Goal: Information Seeking & Learning: Understand process/instructions

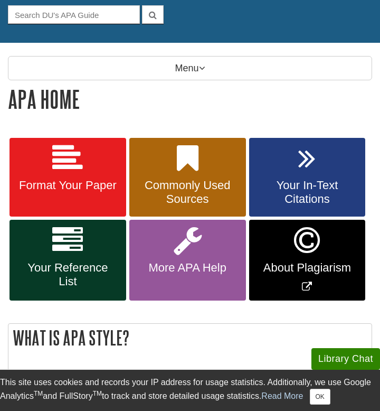
scroll to position [109, 0]
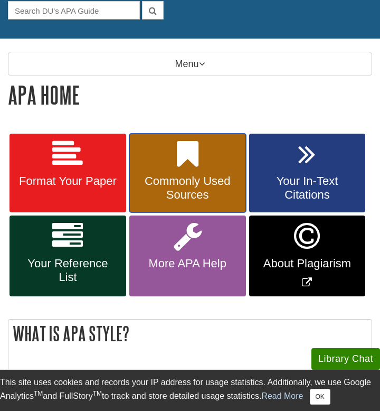
click at [189, 187] on span "Commonly Used Sources" at bounding box center [187, 187] width 101 height 27
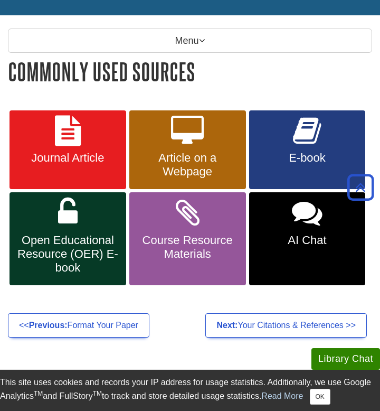
scroll to position [90, 0]
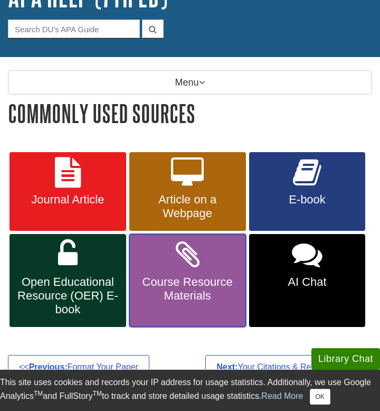
click at [203, 299] on span "Course Resource Materials" at bounding box center [187, 288] width 101 height 27
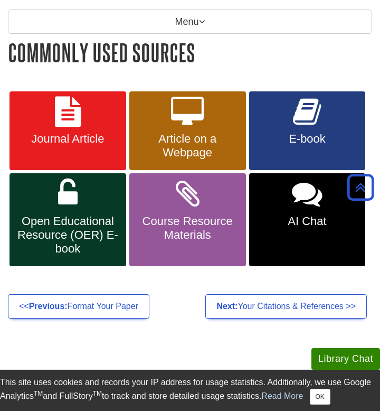
scroll to position [152, 0]
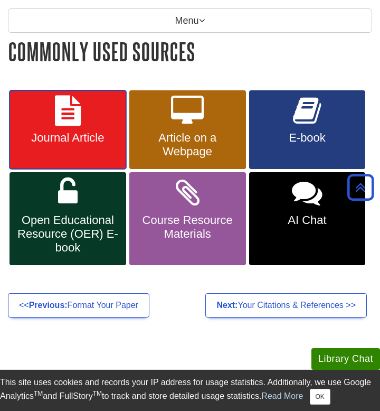
click at [74, 146] on link "Journal Article" at bounding box center [68, 129] width 117 height 79
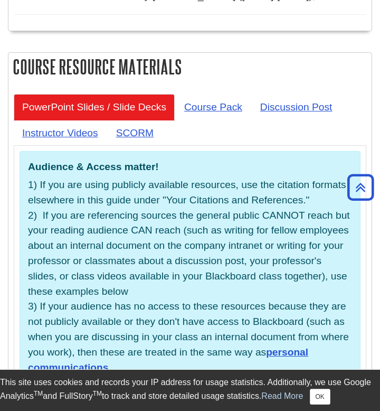
scroll to position [3371, 0]
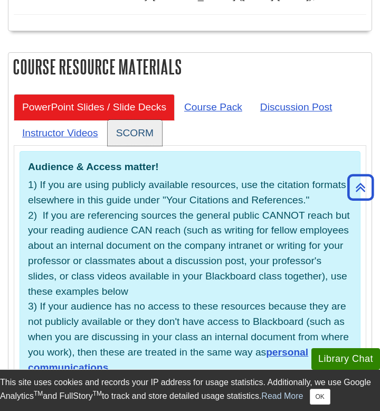
click at [126, 120] on link "SCORM" at bounding box center [135, 133] width 54 height 26
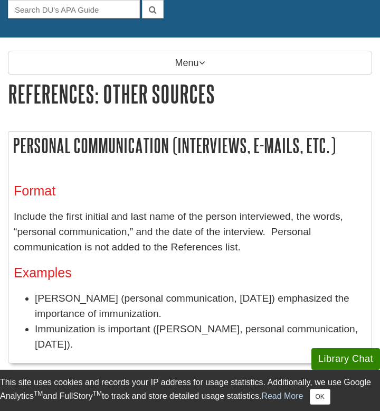
scroll to position [110, 0]
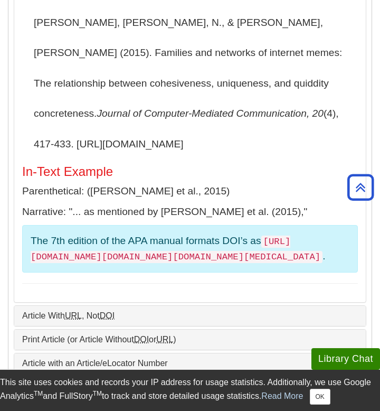
scroll to position [639, 0]
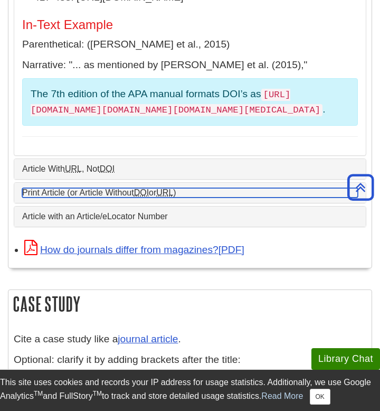
click at [35, 188] on link "Print Article (or Article Without DOI or URL )" at bounding box center [190, 193] width 336 height 10
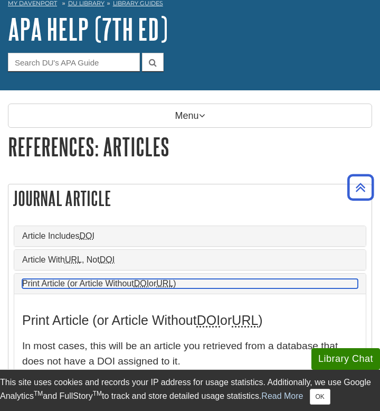
scroll to position [52, 0]
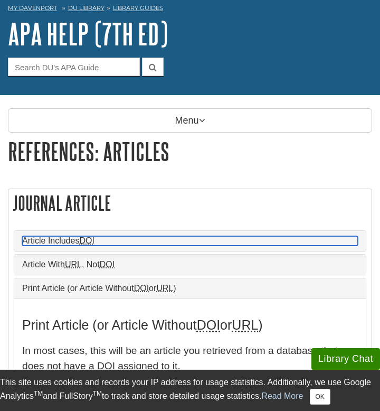
click at [84, 244] on link "Article Includes DOI" at bounding box center [190, 241] width 336 height 10
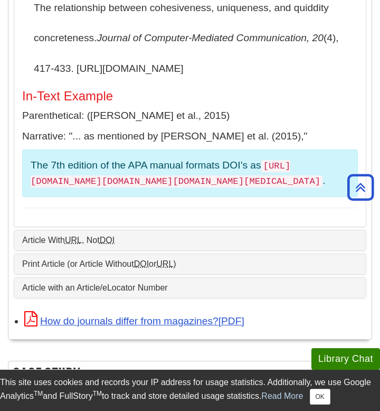
scroll to position [602, 0]
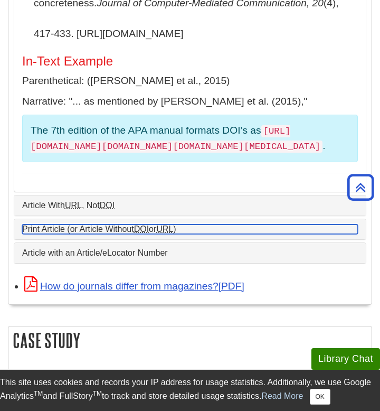
click at [149, 225] on abbr "DOI" at bounding box center [141, 229] width 15 height 9
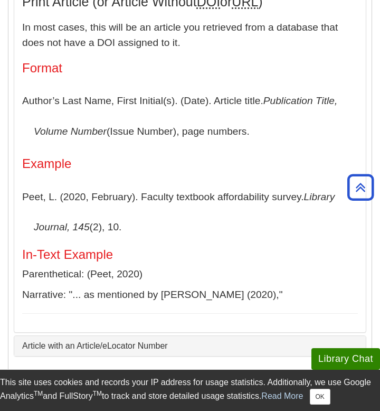
scroll to position [347, 0]
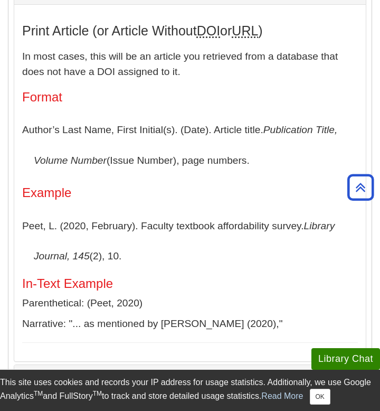
click at [250, 164] on p "Author’s Last Name, First Initial(s). (Date). Article title. Publication Title,…" at bounding box center [190, 145] width 336 height 61
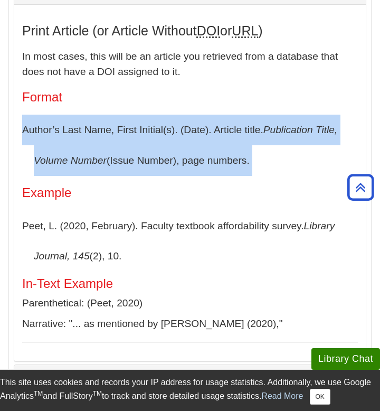
drag, startPoint x: 250, startPoint y: 164, endPoint x: 19, endPoint y: 142, distance: 232.0
click at [19, 142] on div "Print Article (or Article Without DOI or URL ) In most cases, this will be an a…" at bounding box center [190, 182] width 352 height 357
copy div "Author’s Last Name, First Initial(s). (Date). Article title. Publication Title,…"
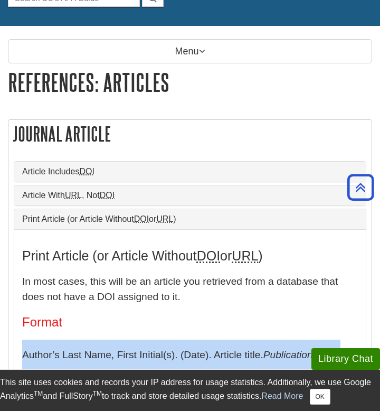
scroll to position [119, 0]
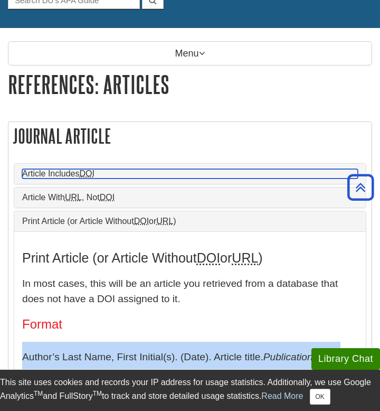
click at [85, 174] on abbr "DOI" at bounding box center [87, 173] width 15 height 9
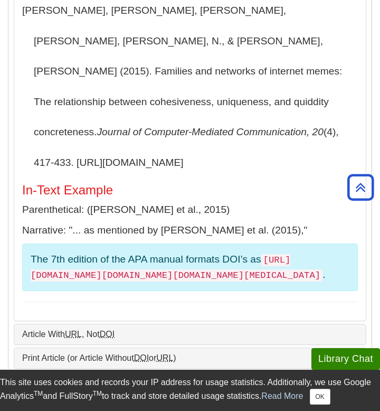
scroll to position [559, 0]
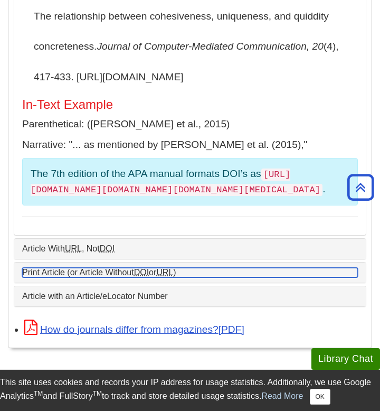
click at [138, 268] on link "Print Article (or Article Without DOI or URL )" at bounding box center [190, 273] width 336 height 10
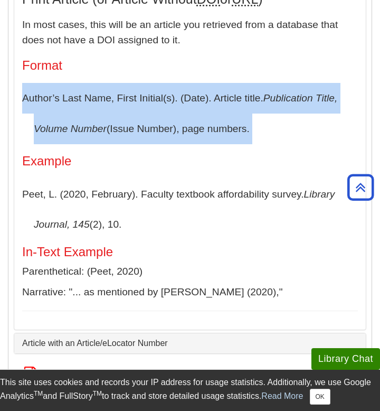
scroll to position [386, 0]
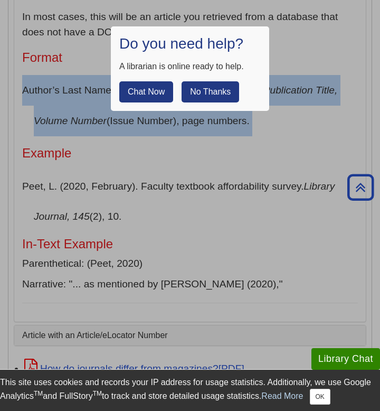
click at [206, 98] on button "No Thanks" at bounding box center [211, 91] width 58 height 21
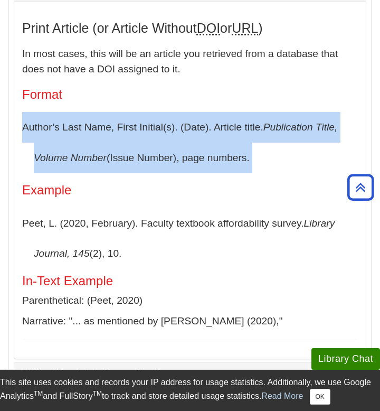
scroll to position [353, 0]
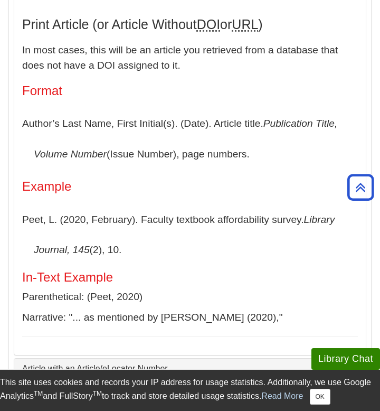
click at [241, 274] on h5 "In-Text Example" at bounding box center [190, 278] width 336 height 14
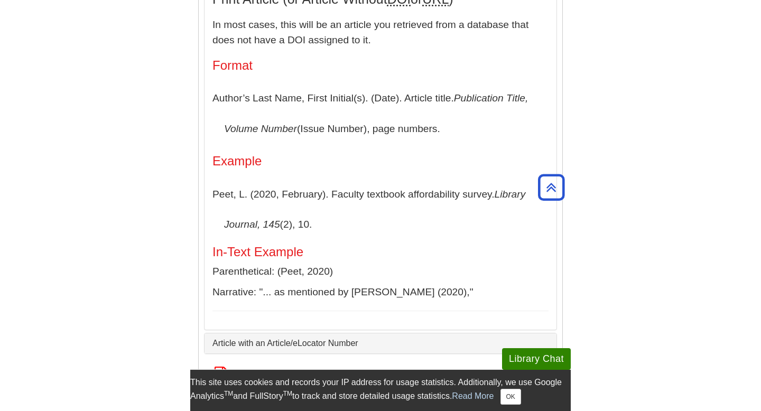
scroll to position [0, 0]
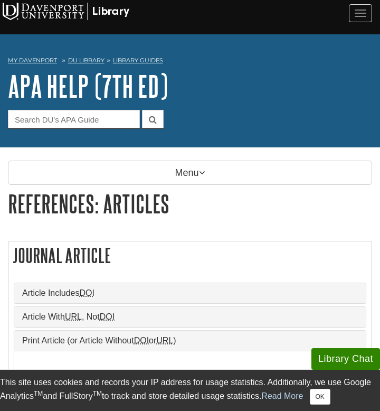
click at [105, 12] on img at bounding box center [66, 11] width 127 height 17
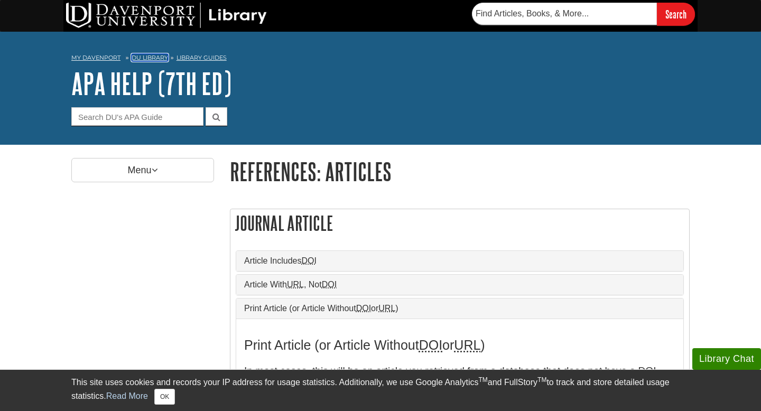
click at [152, 59] on link "DU Library" at bounding box center [150, 57] width 36 height 7
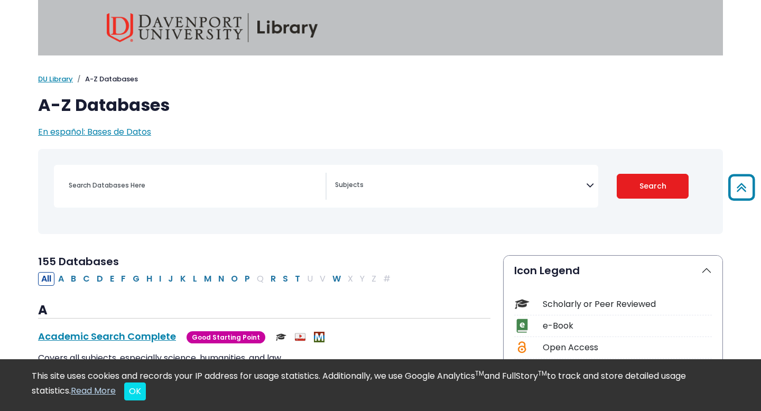
select select "Database Subject Filter"
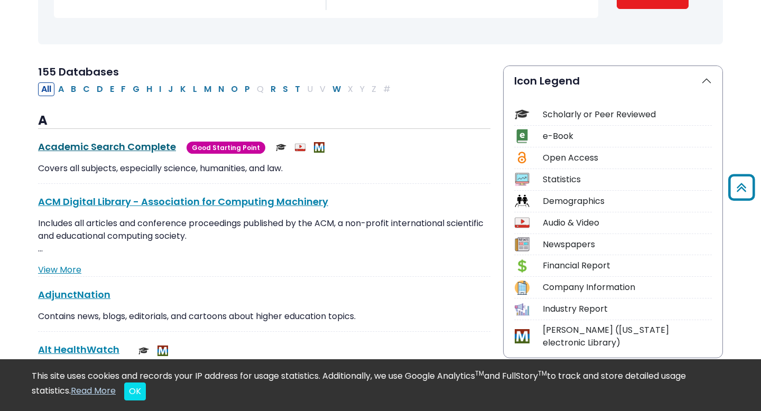
scroll to position [190, 0]
click at [139, 148] on link "Academic Search Complete This link opens in a new window" at bounding box center [107, 146] width 138 height 13
